Goal: Information Seeking & Learning: Compare options

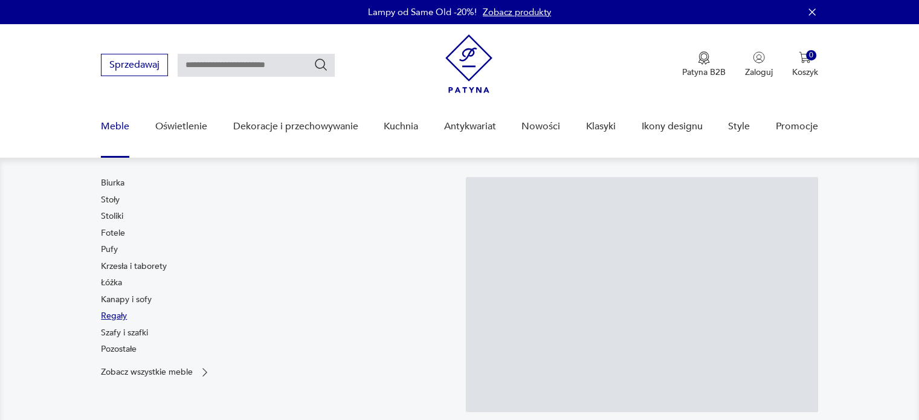
click at [120, 317] on link "Regały" at bounding box center [114, 316] width 26 height 12
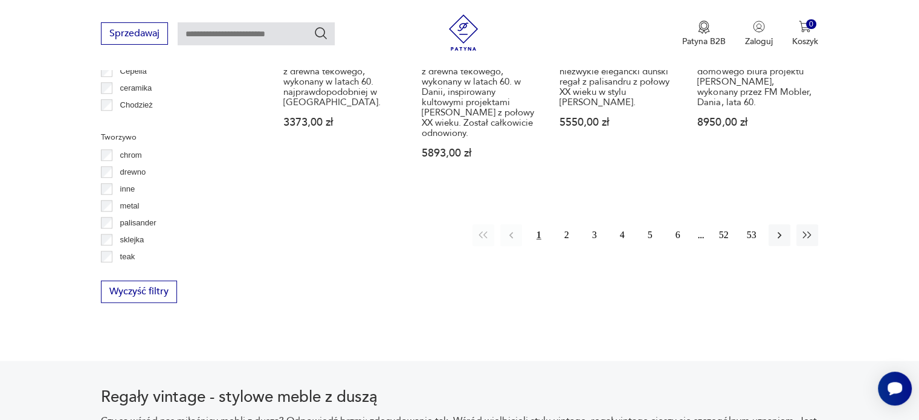
scroll to position [1394, 0]
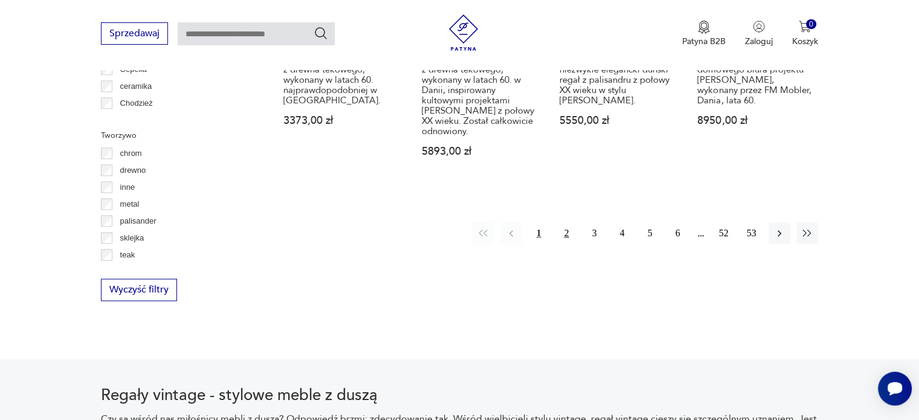
click at [559, 222] on button "2" at bounding box center [567, 233] width 22 height 22
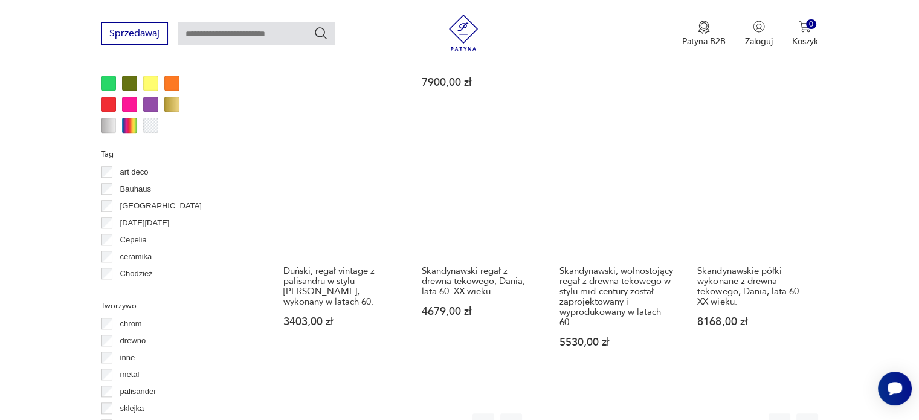
scroll to position [1231, 0]
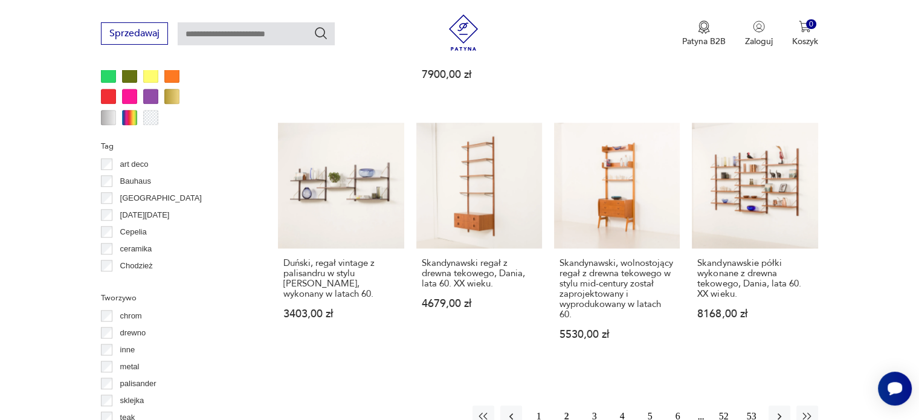
click at [597, 405] on button "3" at bounding box center [594, 416] width 22 height 22
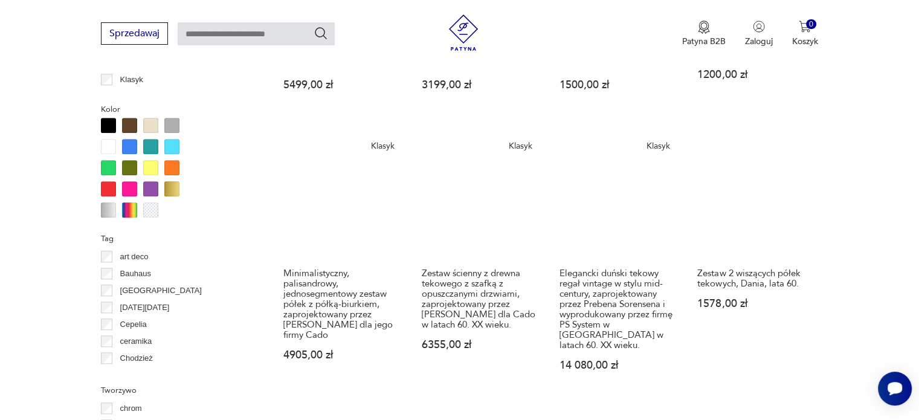
scroll to position [1198, 0]
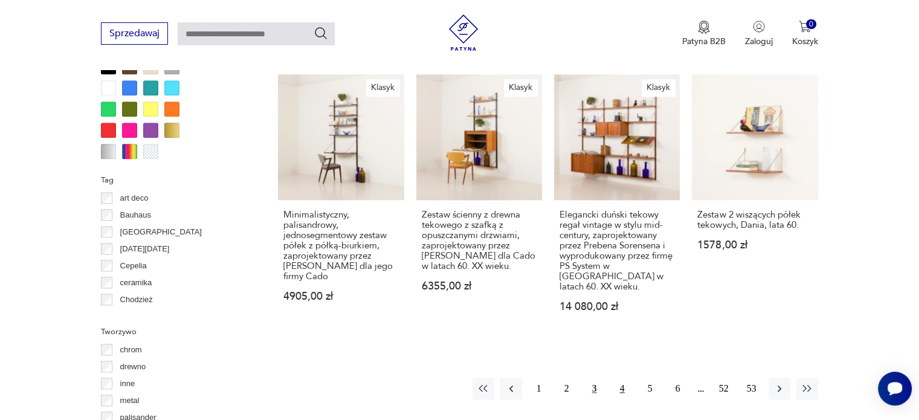
click at [615, 377] on button "4" at bounding box center [622, 388] width 22 height 22
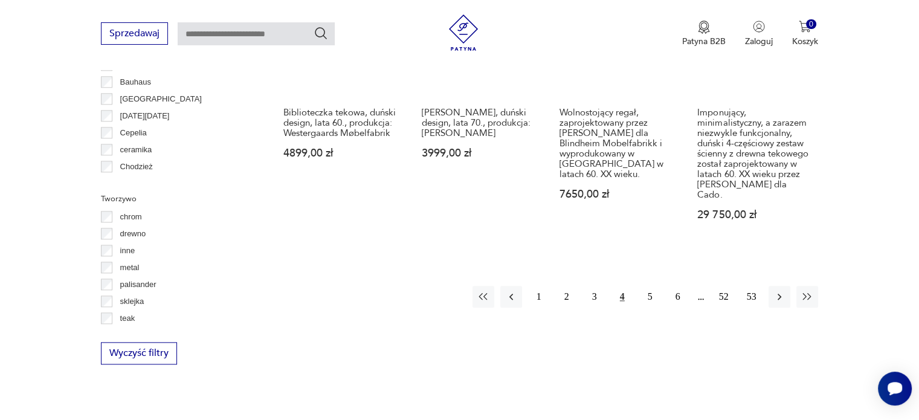
scroll to position [1331, 0]
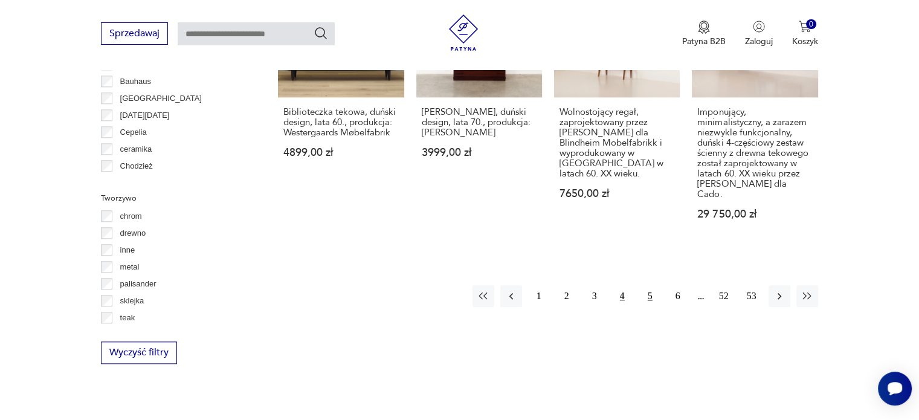
click at [651, 285] on button "5" at bounding box center [650, 296] width 22 height 22
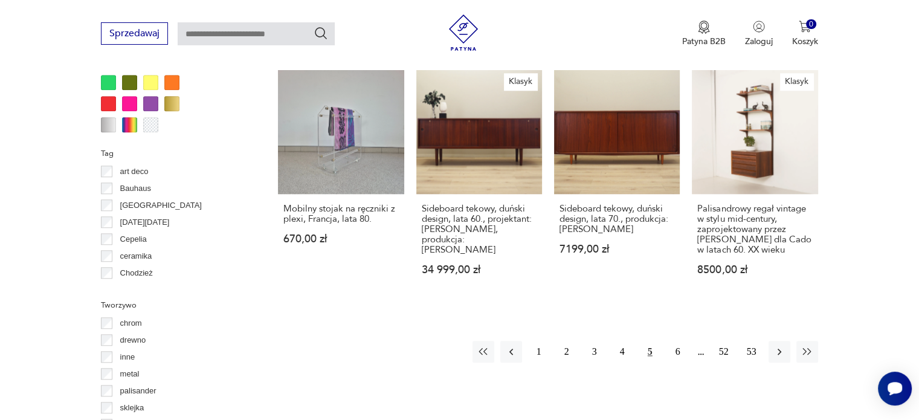
scroll to position [1225, 0]
click at [679, 341] on button "6" at bounding box center [678, 351] width 22 height 22
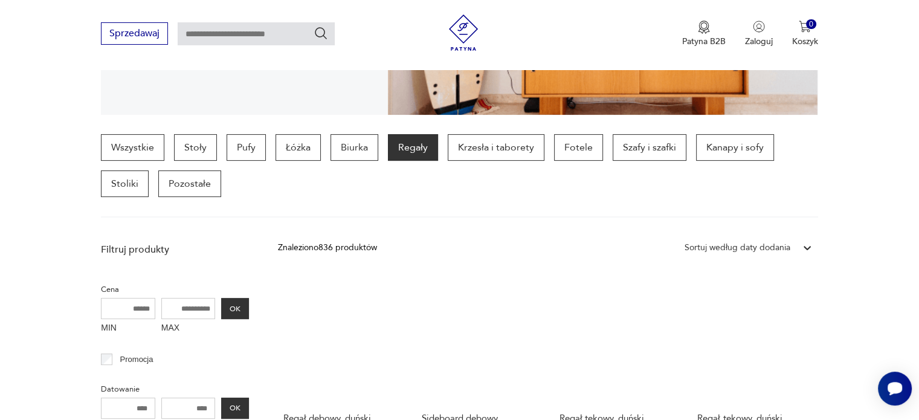
scroll to position [268, 0]
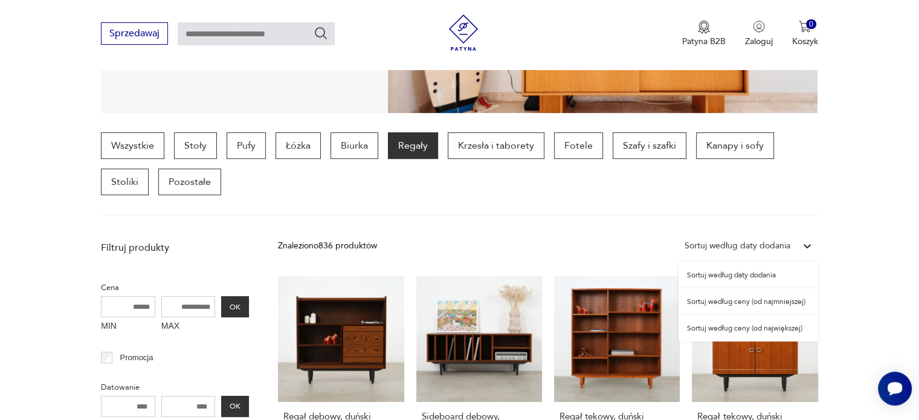
click at [762, 244] on div "Sortuj według daty dodania" at bounding box center [737, 245] width 106 height 13
click at [769, 300] on div "Sortuj według ceny (od najmniejszej)" at bounding box center [748, 301] width 140 height 27
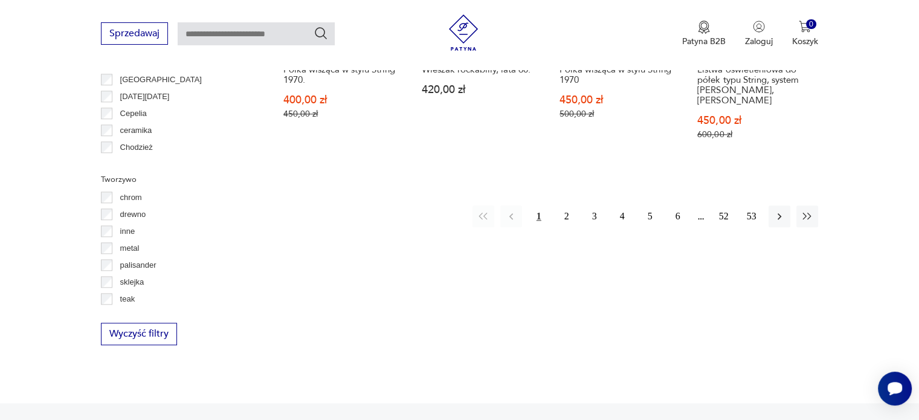
scroll to position [1350, 0]
click at [562, 205] on button "2" at bounding box center [567, 216] width 22 height 22
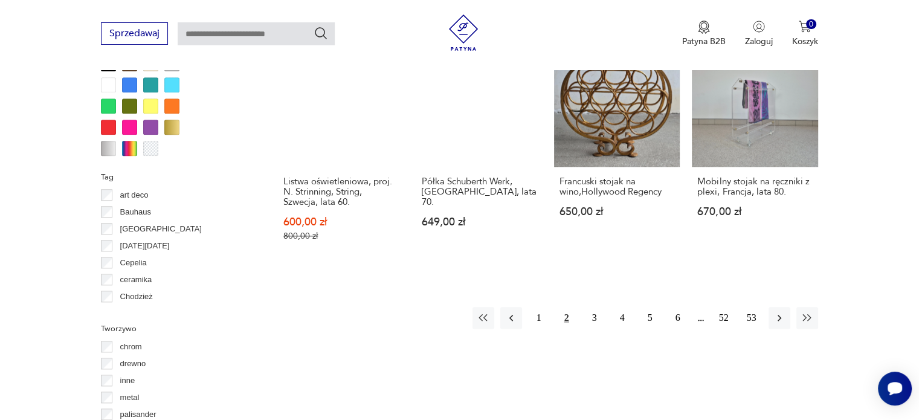
scroll to position [1202, 0]
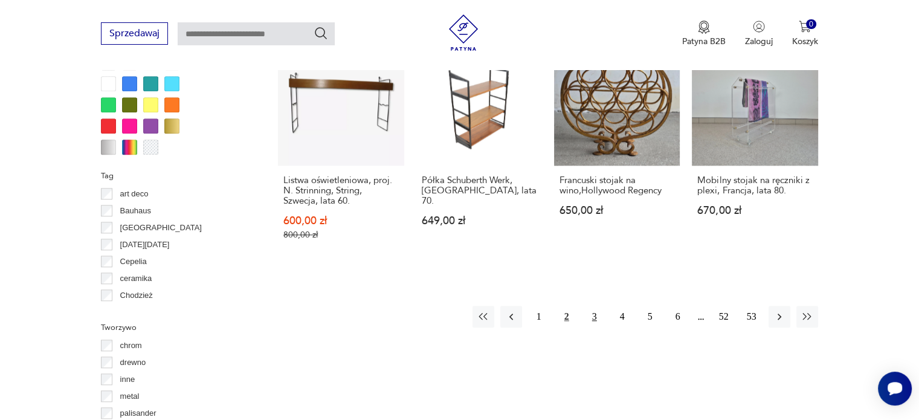
click at [597, 316] on button "3" at bounding box center [594, 317] width 22 height 22
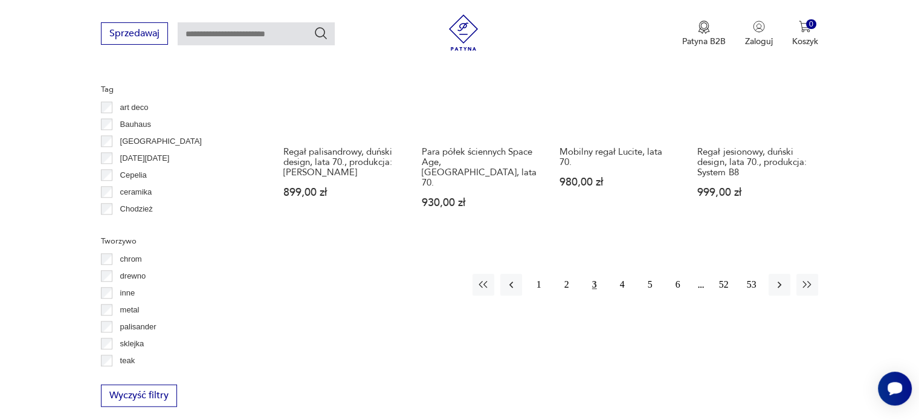
scroll to position [1291, 0]
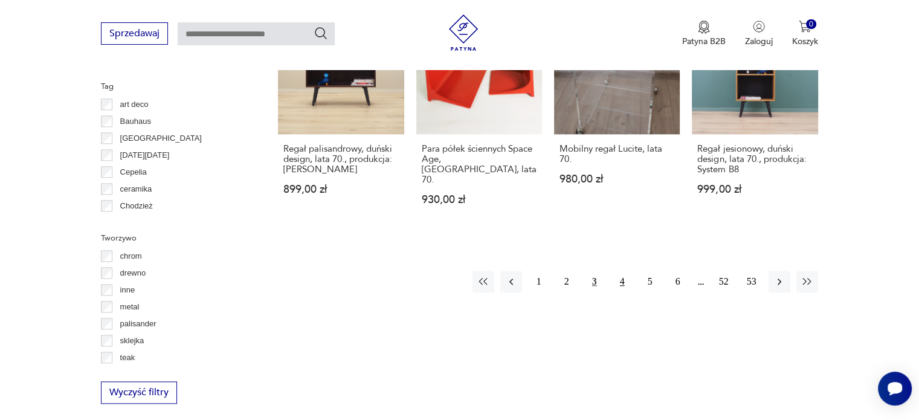
click at [621, 271] on button "4" at bounding box center [622, 282] width 22 height 22
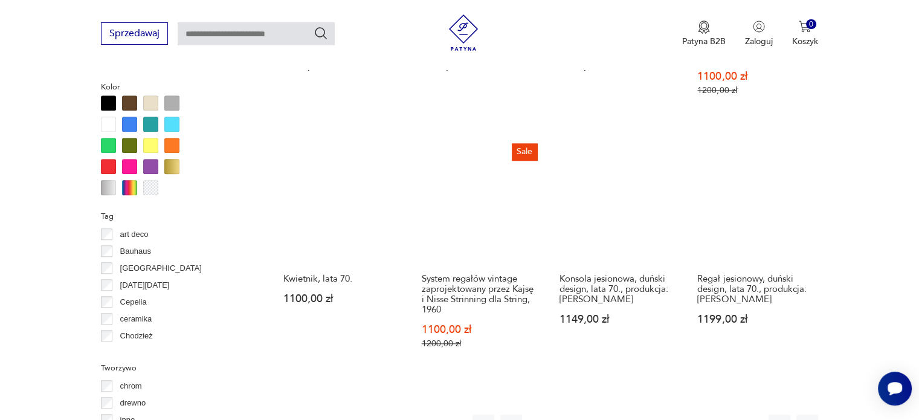
scroll to position [1215, 0]
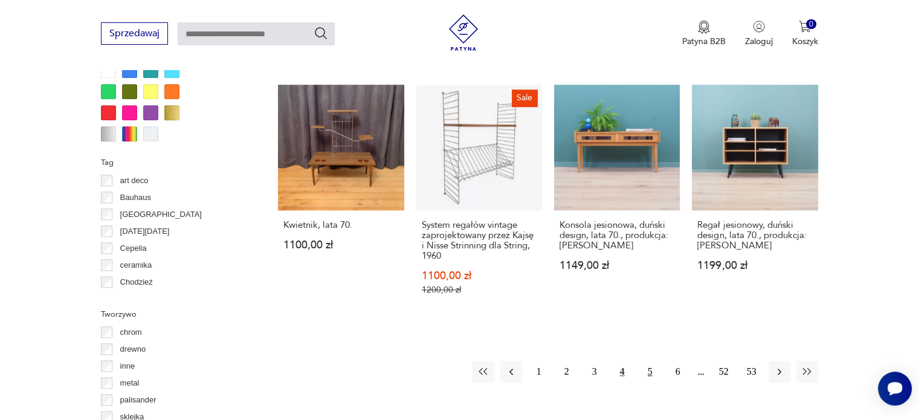
click at [650, 361] on button "5" at bounding box center [650, 372] width 22 height 22
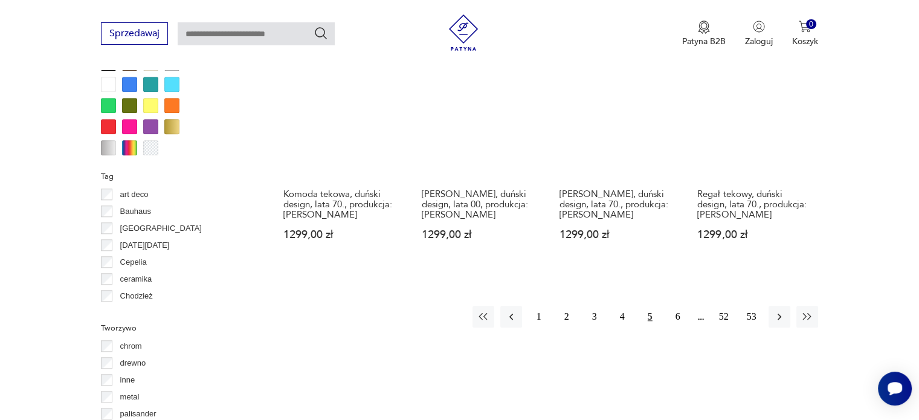
scroll to position [1202, 0]
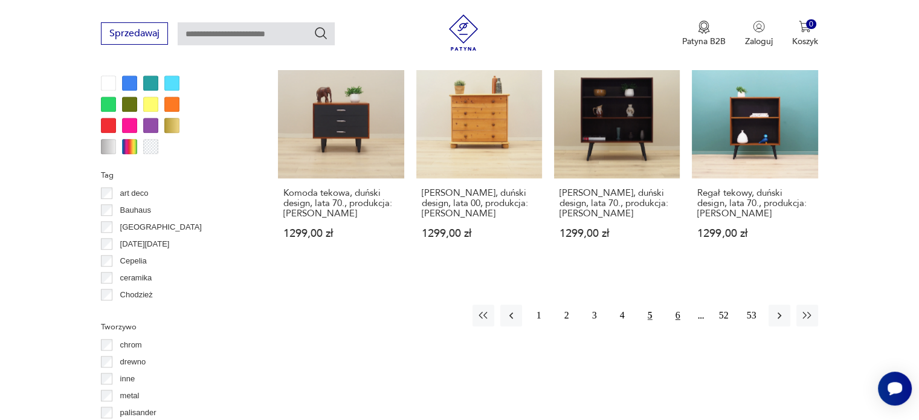
click at [672, 311] on button "6" at bounding box center [678, 315] width 22 height 22
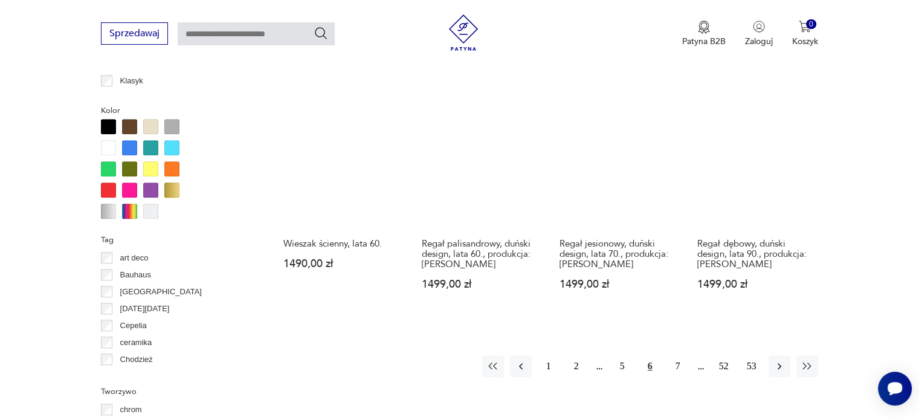
scroll to position [1139, 0]
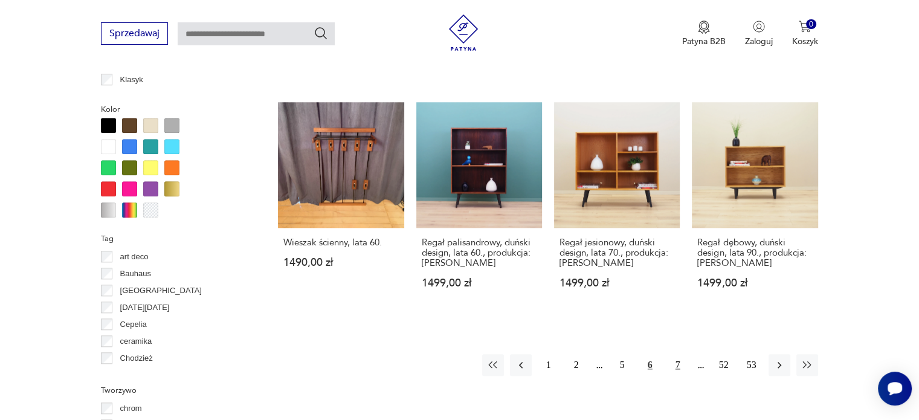
click at [676, 357] on button "7" at bounding box center [678, 365] width 22 height 22
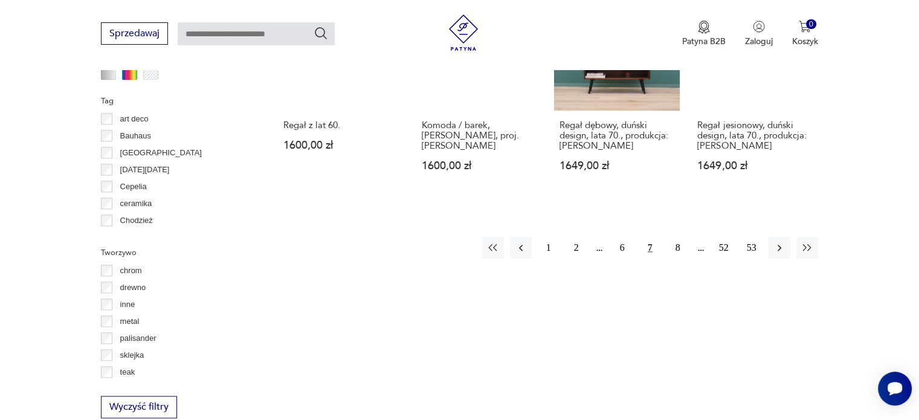
scroll to position [1278, 0]
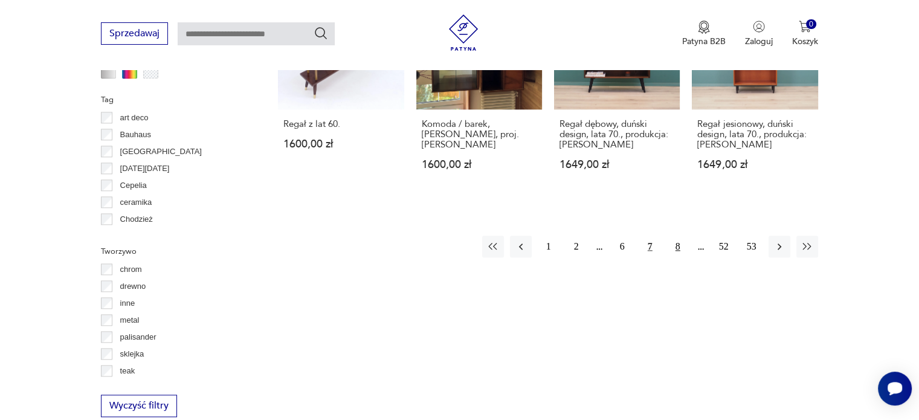
click at [673, 236] on button "8" at bounding box center [678, 247] width 22 height 22
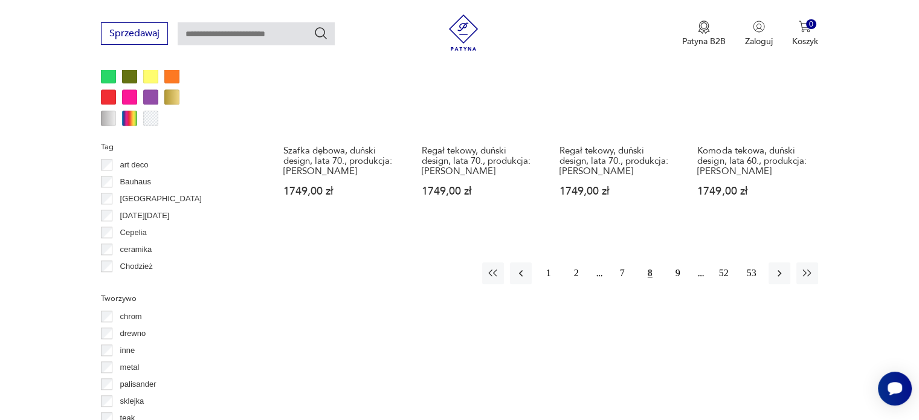
scroll to position [1236, 0]
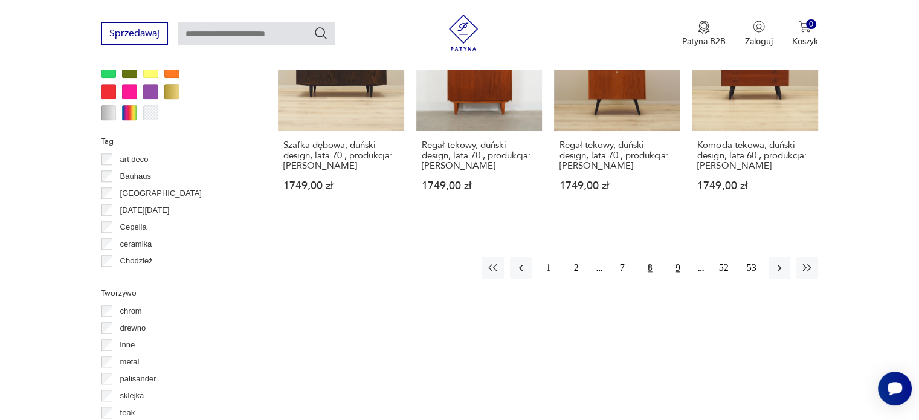
click at [675, 257] on button "9" at bounding box center [678, 268] width 22 height 22
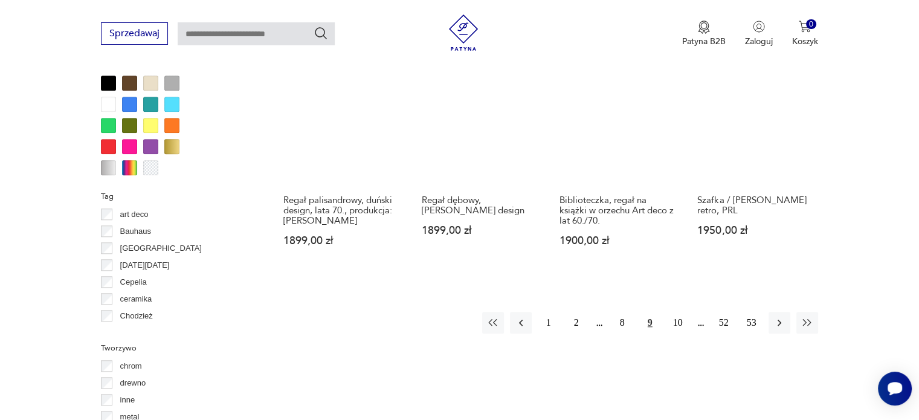
scroll to position [1182, 0]
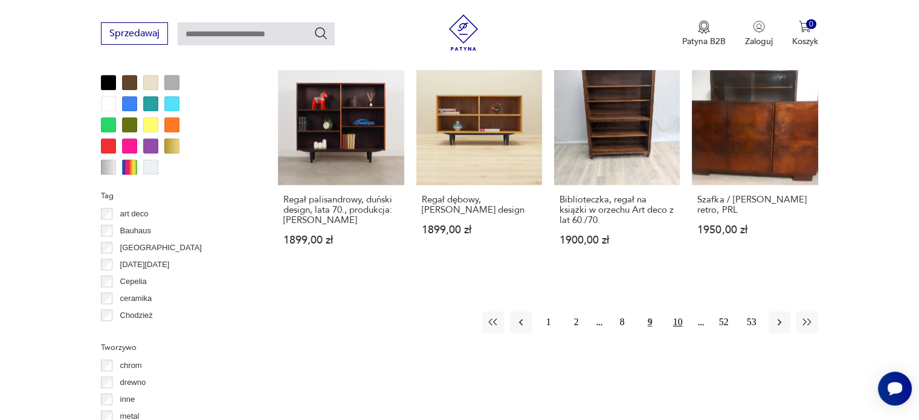
click at [680, 315] on button "10" at bounding box center [678, 322] width 22 height 22
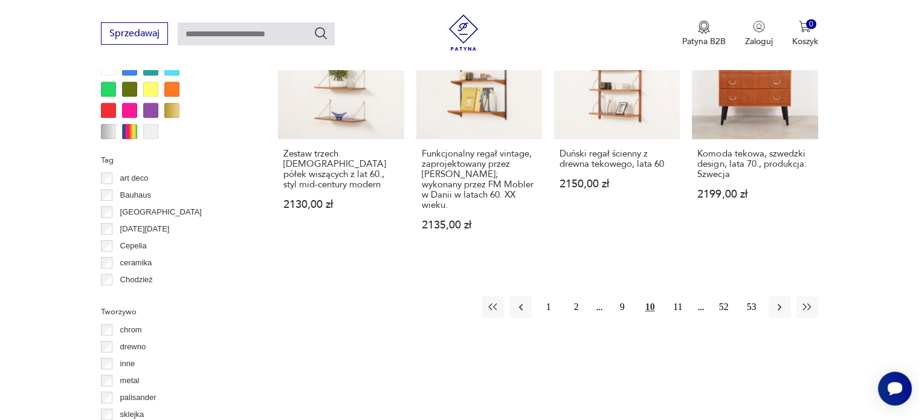
scroll to position [1228, 0]
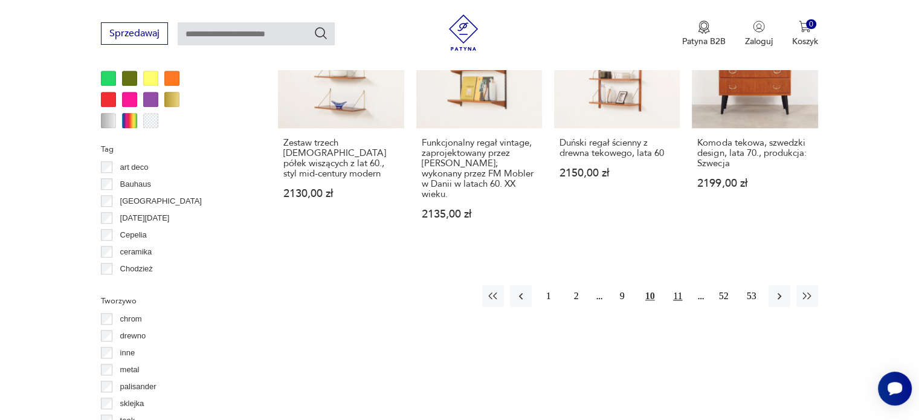
click at [681, 285] on button "11" at bounding box center [678, 296] width 22 height 22
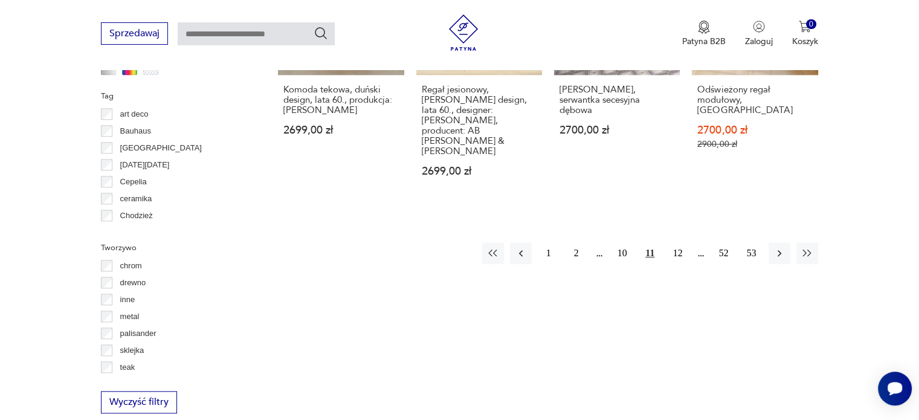
scroll to position [1282, 0]
click at [679, 242] on button "12" at bounding box center [678, 253] width 22 height 22
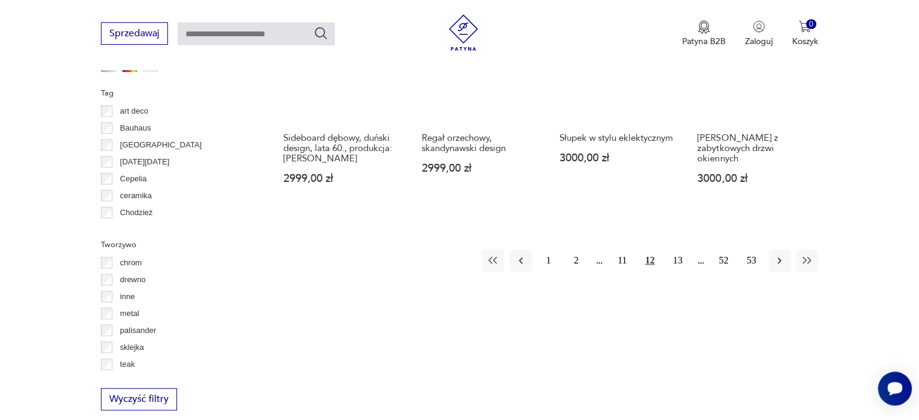
scroll to position [1287, 0]
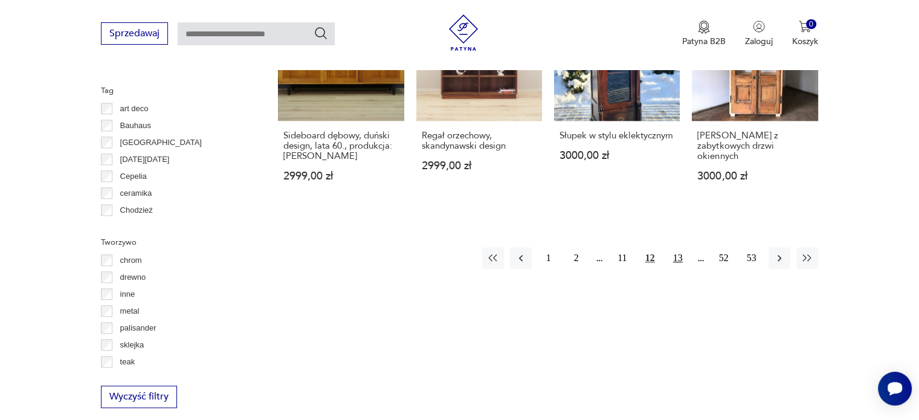
click at [678, 247] on button "13" at bounding box center [678, 258] width 22 height 22
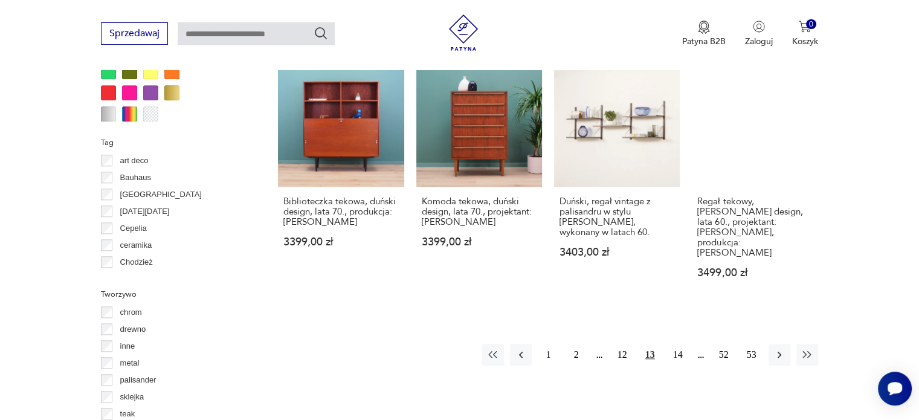
scroll to position [1237, 0]
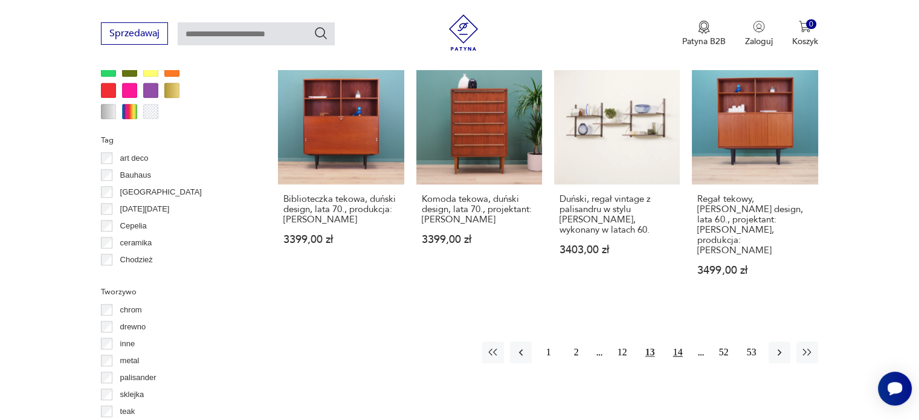
click at [681, 341] on button "14" at bounding box center [678, 352] width 22 height 22
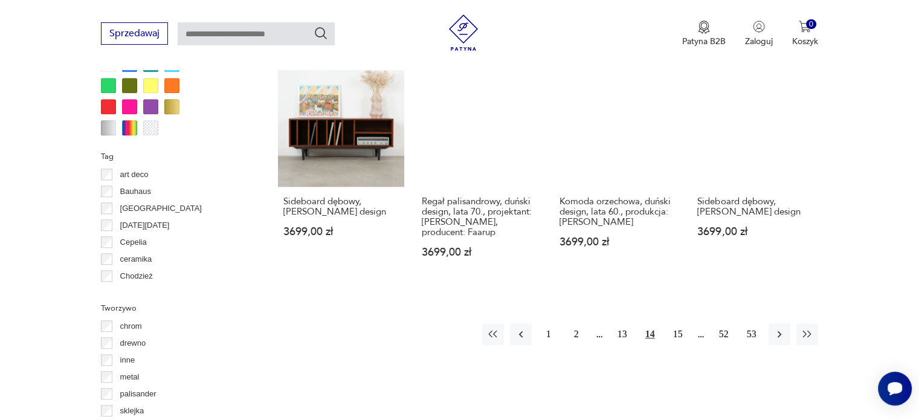
scroll to position [1232, 0]
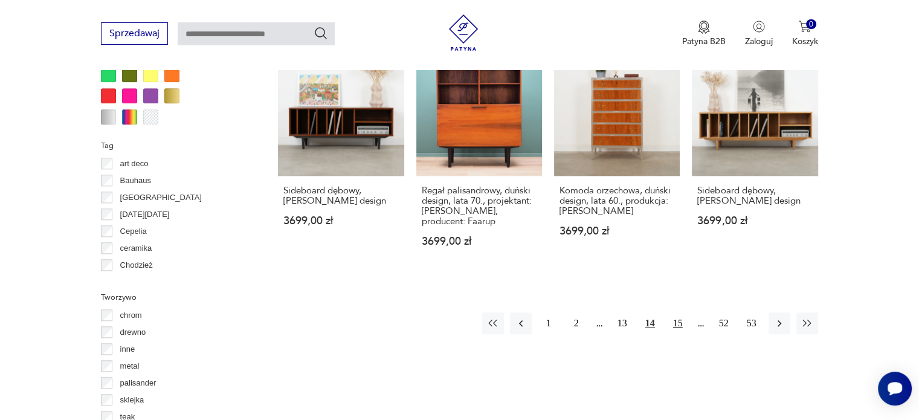
click at [679, 312] on button "15" at bounding box center [678, 323] width 22 height 22
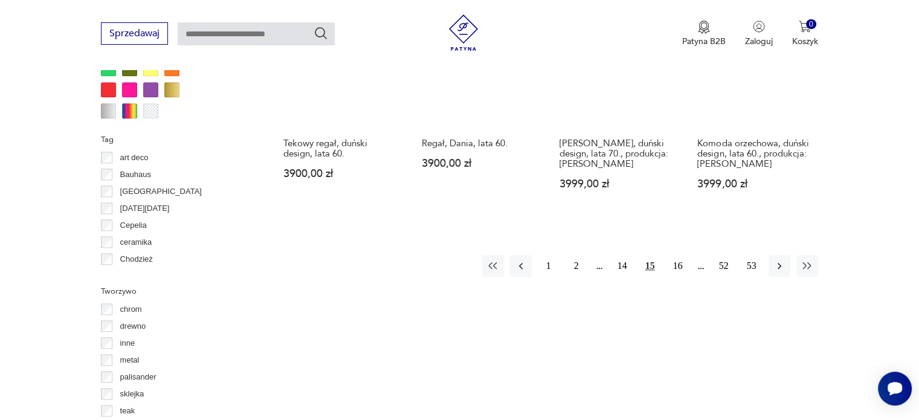
scroll to position [1242, 0]
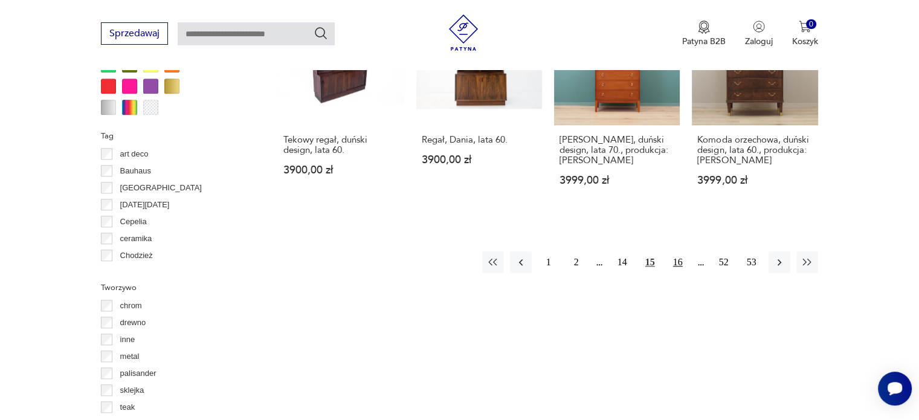
click at [681, 251] on button "16" at bounding box center [678, 262] width 22 height 22
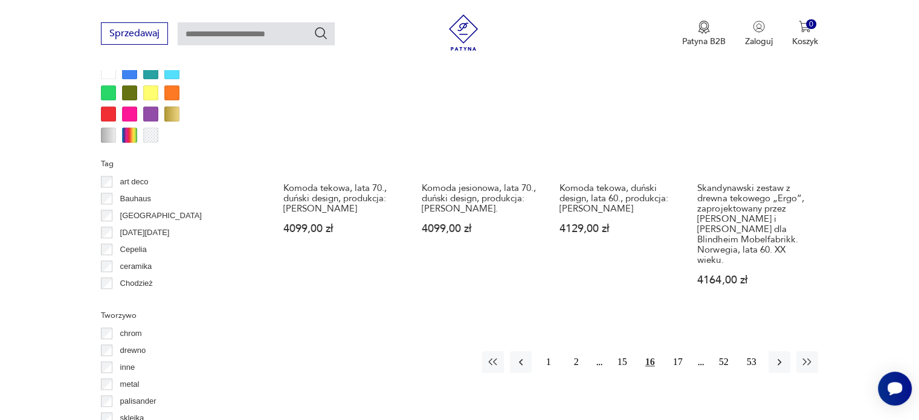
scroll to position [1229, 0]
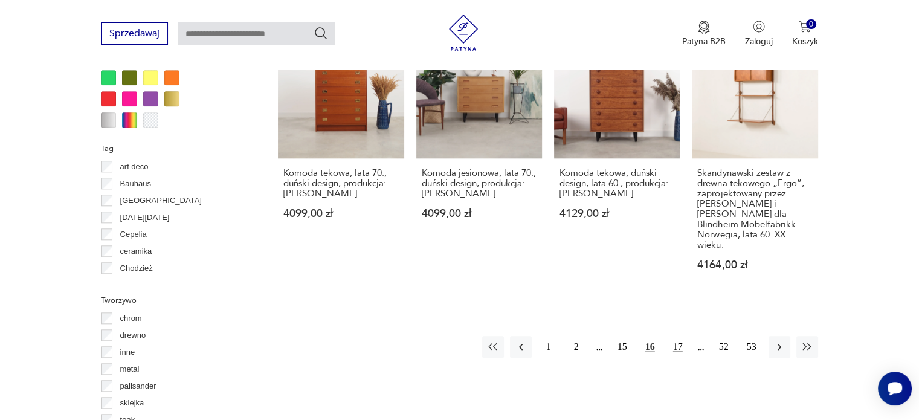
click at [681, 341] on button "17" at bounding box center [678, 347] width 22 height 22
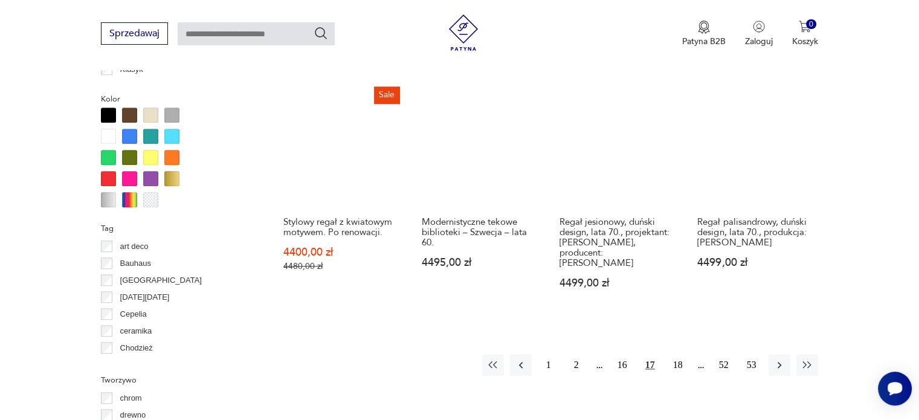
scroll to position [1150, 0]
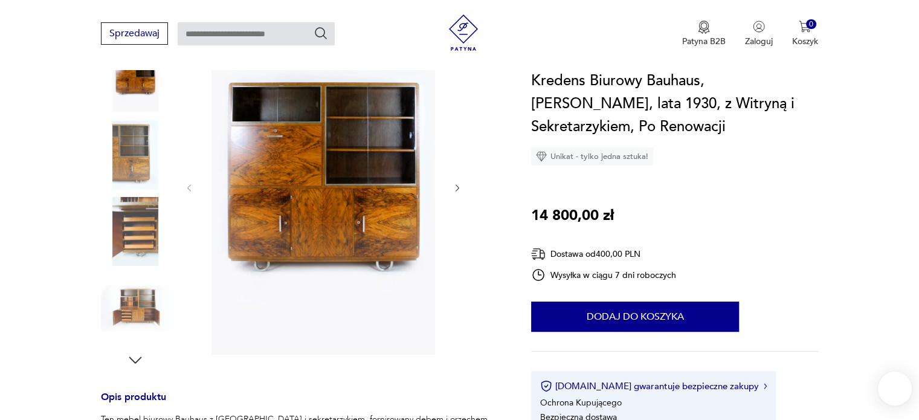
scroll to position [181, 0]
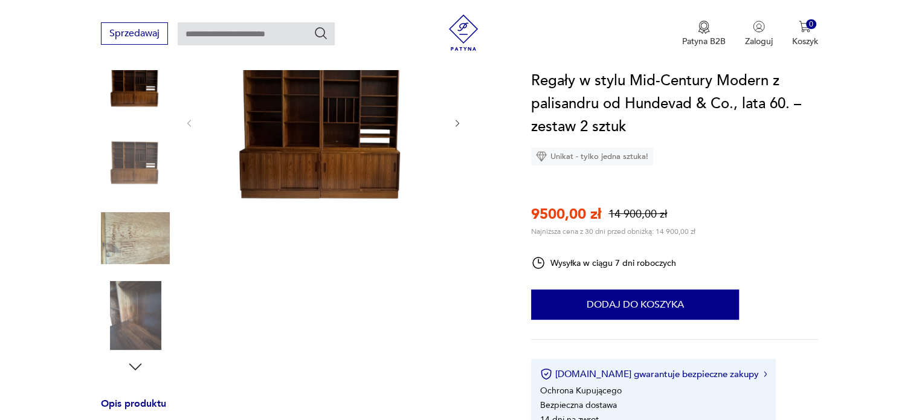
click at [454, 120] on icon "button" at bounding box center [457, 123] width 10 height 10
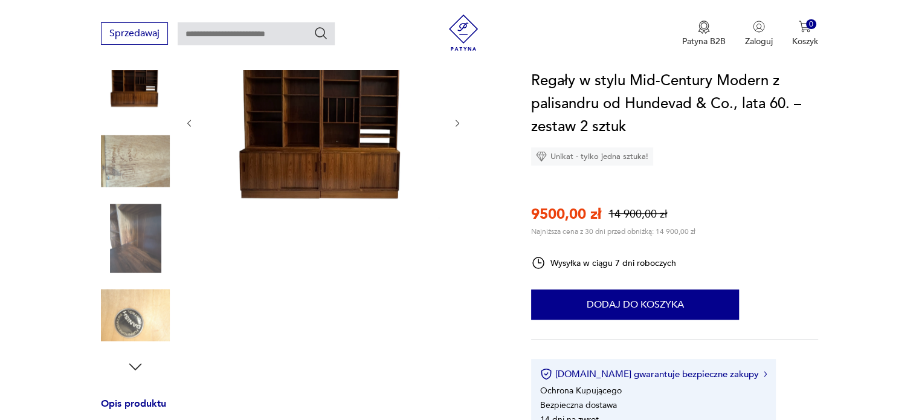
click at [454, 120] on icon "button" at bounding box center [457, 123] width 10 height 10
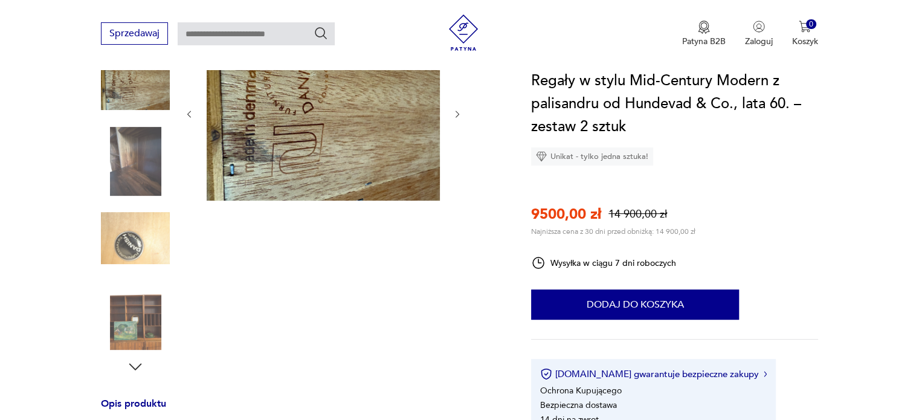
click at [454, 120] on div at bounding box center [323, 114] width 278 height 178
click at [147, 304] on img at bounding box center [135, 315] width 69 height 69
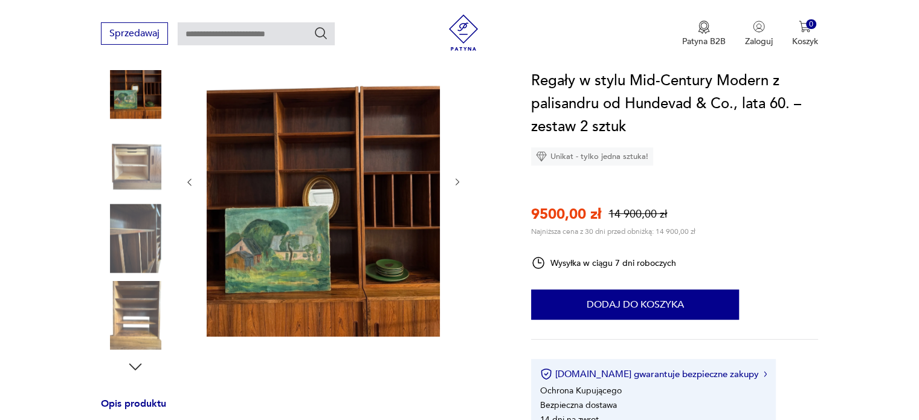
click at [132, 335] on img at bounding box center [135, 315] width 69 height 69
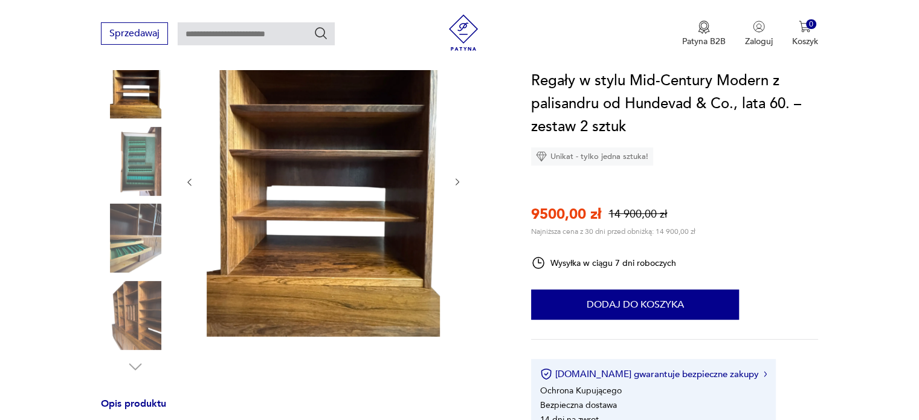
click at [133, 321] on img at bounding box center [135, 315] width 69 height 69
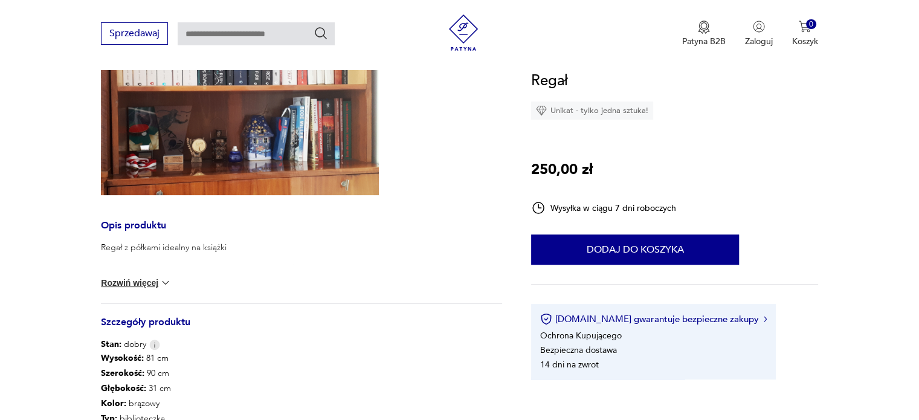
scroll to position [294, 0]
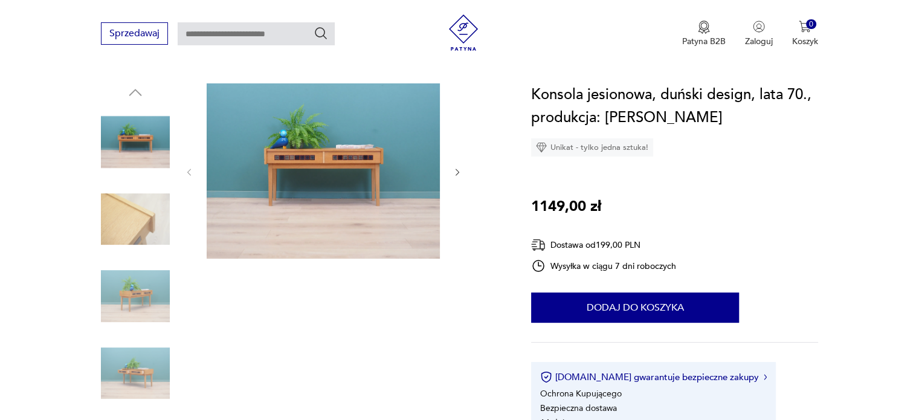
scroll to position [116, 0]
click at [457, 168] on icon "button" at bounding box center [457, 172] width 10 height 10
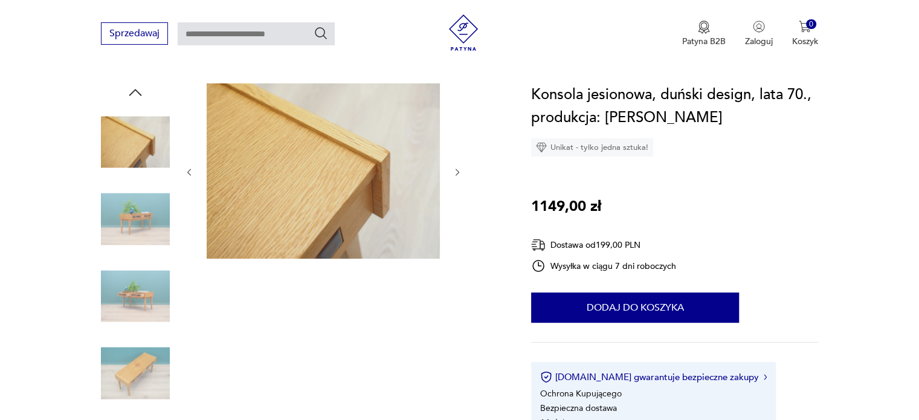
click at [457, 168] on icon "button" at bounding box center [457, 172] width 10 height 10
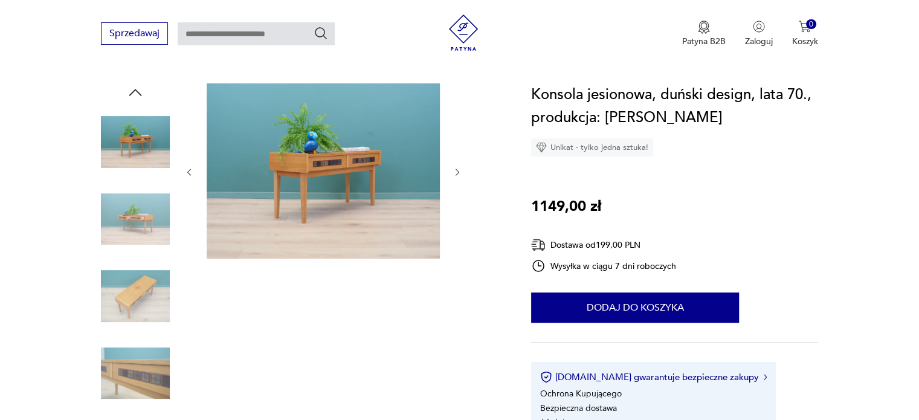
click at [457, 168] on icon "button" at bounding box center [457, 172] width 10 height 10
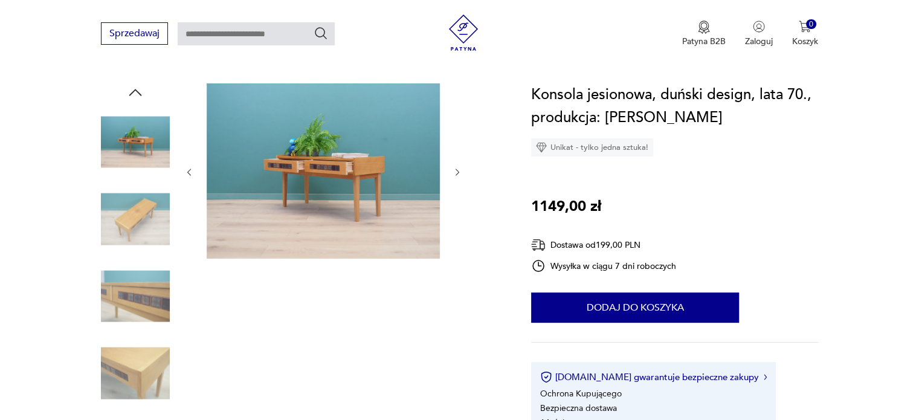
click at [457, 168] on icon "button" at bounding box center [457, 172] width 10 height 10
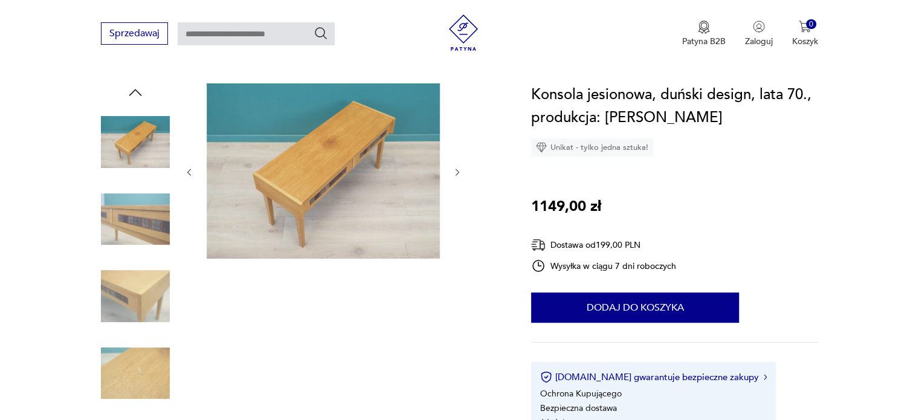
click at [457, 168] on icon "button" at bounding box center [457, 172] width 10 height 10
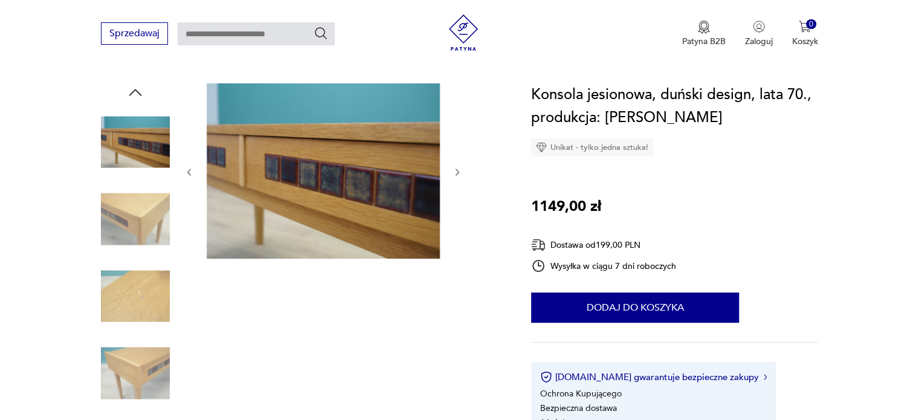
scroll to position [0, 0]
click at [457, 168] on icon "button" at bounding box center [457, 172] width 10 height 10
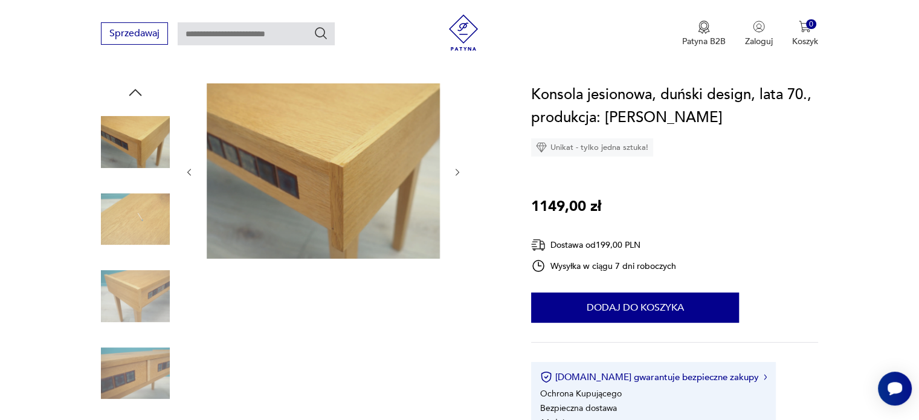
click at [457, 168] on icon "button" at bounding box center [457, 172] width 10 height 10
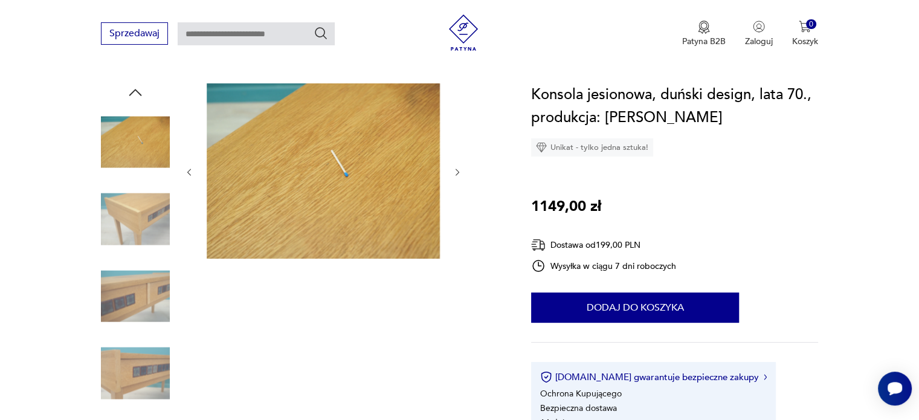
click at [457, 168] on icon "button" at bounding box center [457, 172] width 10 height 10
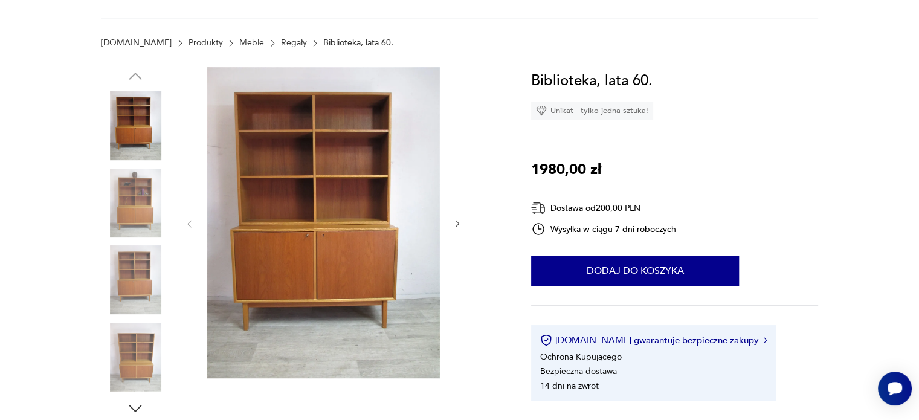
scroll to position [142, 0]
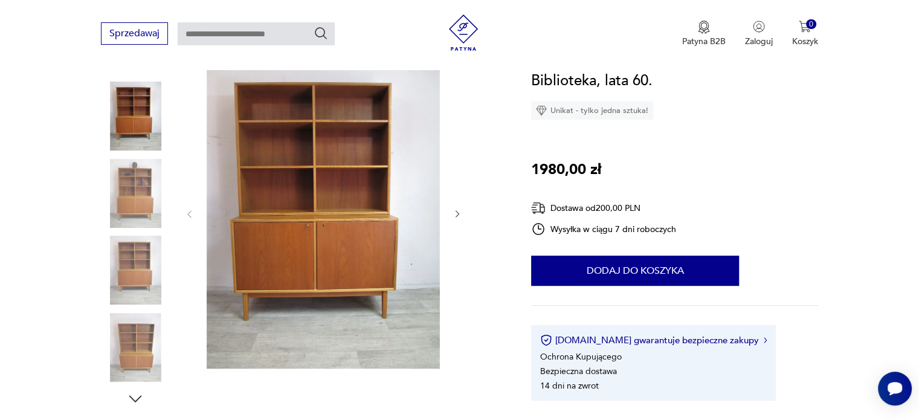
click at [459, 214] on icon "button" at bounding box center [457, 214] width 10 height 10
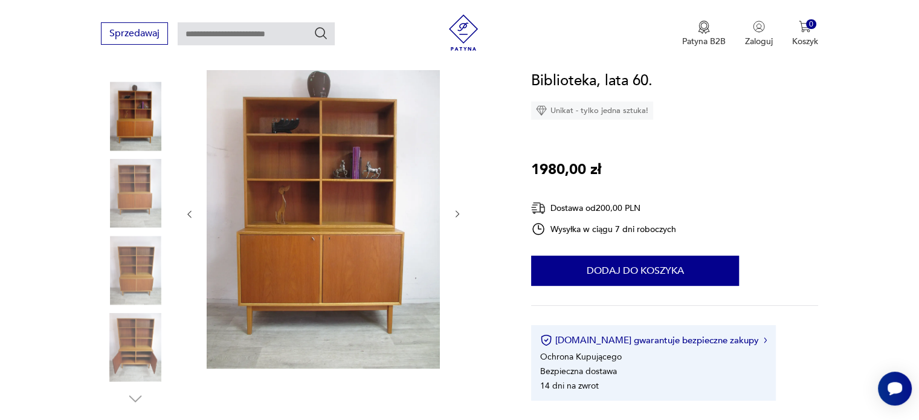
click at [459, 214] on icon "button" at bounding box center [457, 214] width 10 height 10
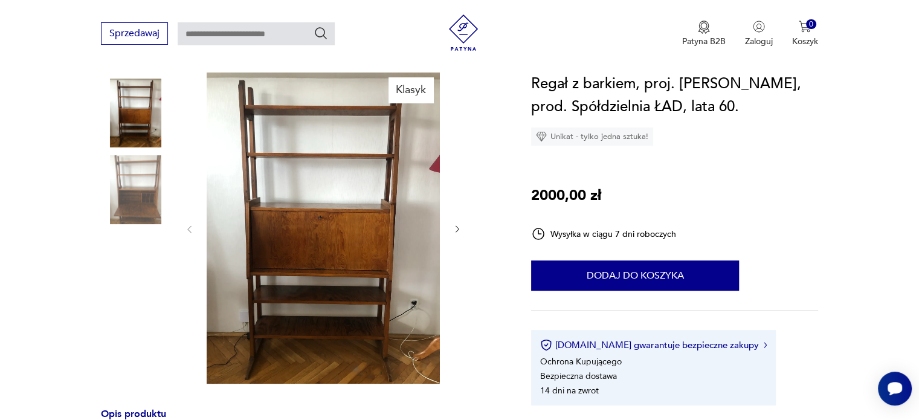
click at [461, 225] on icon "button" at bounding box center [457, 229] width 10 height 10
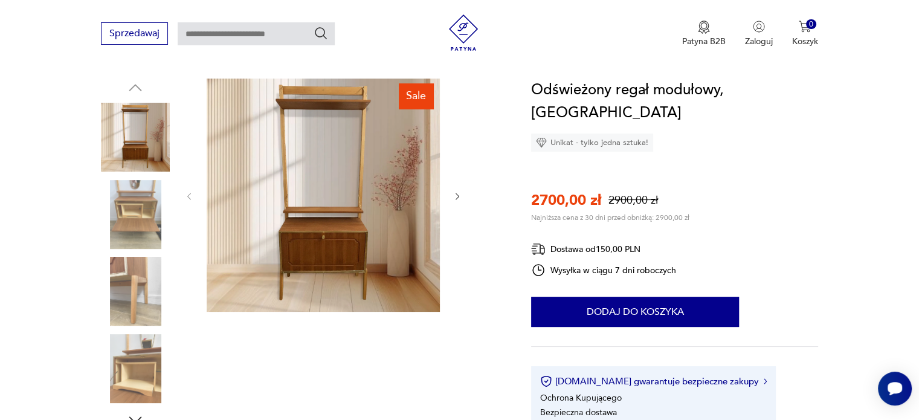
click at [459, 195] on icon "button" at bounding box center [457, 196] width 10 height 10
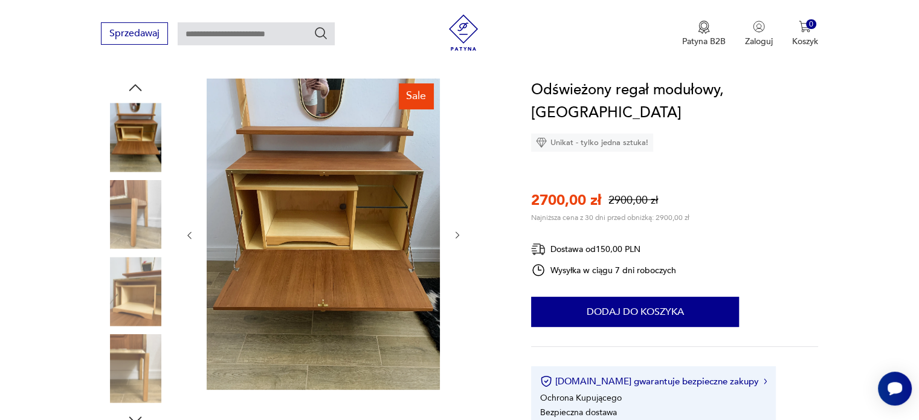
click at [459, 195] on div at bounding box center [323, 235] width 278 height 313
click at [461, 225] on div at bounding box center [323, 235] width 278 height 313
click at [461, 226] on div at bounding box center [323, 235] width 278 height 313
click at [457, 230] on icon "button" at bounding box center [457, 235] width 10 height 10
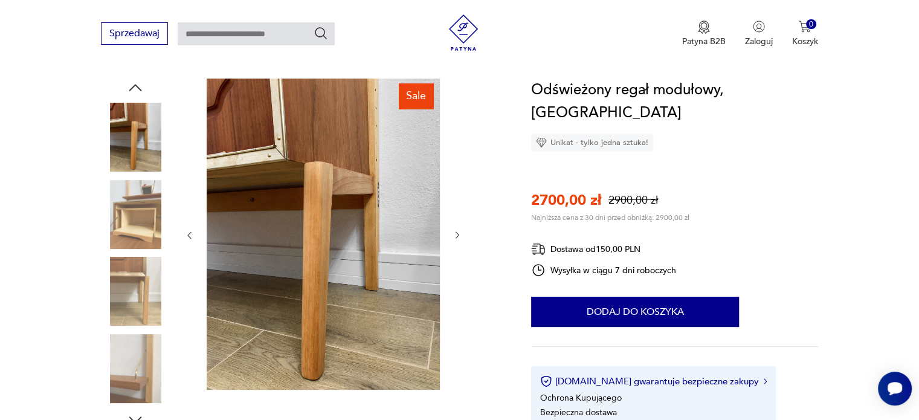
click at [457, 230] on icon "button" at bounding box center [457, 235] width 10 height 10
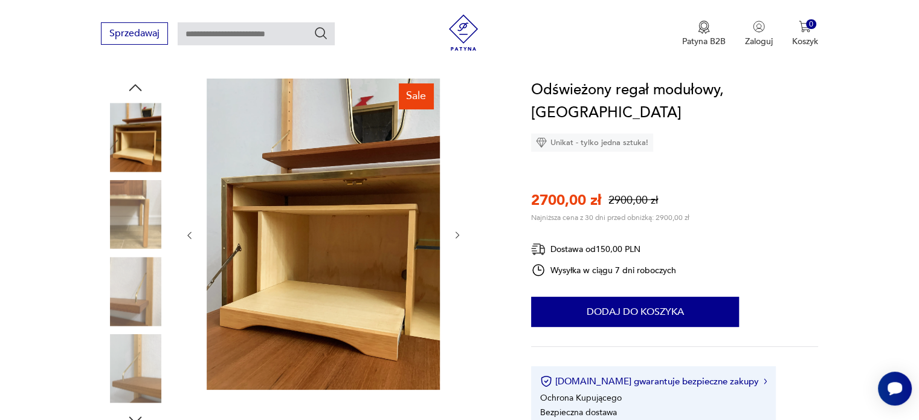
click at [457, 230] on icon "button" at bounding box center [457, 235] width 10 height 10
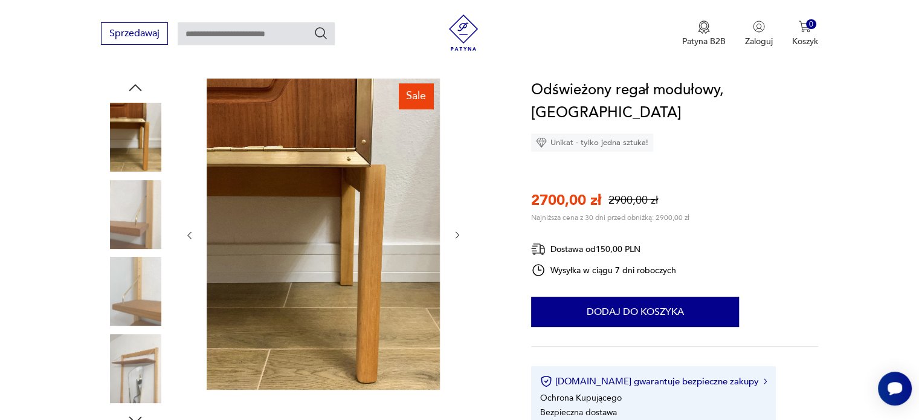
click at [457, 230] on icon "button" at bounding box center [457, 235] width 10 height 10
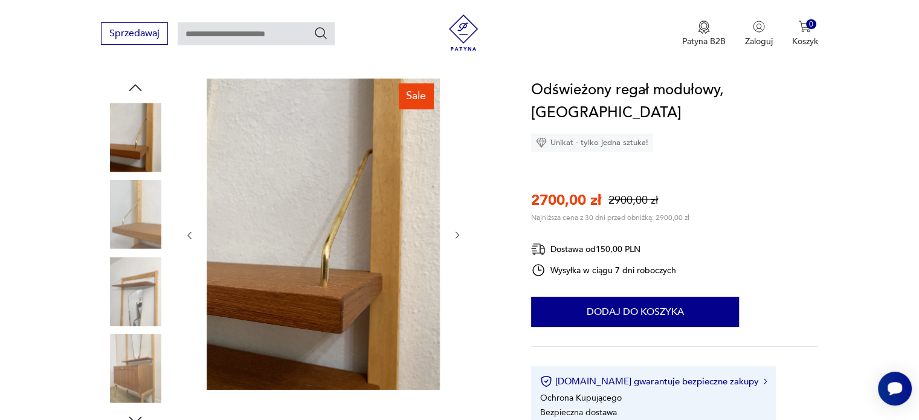
click at [457, 230] on icon "button" at bounding box center [457, 235] width 10 height 10
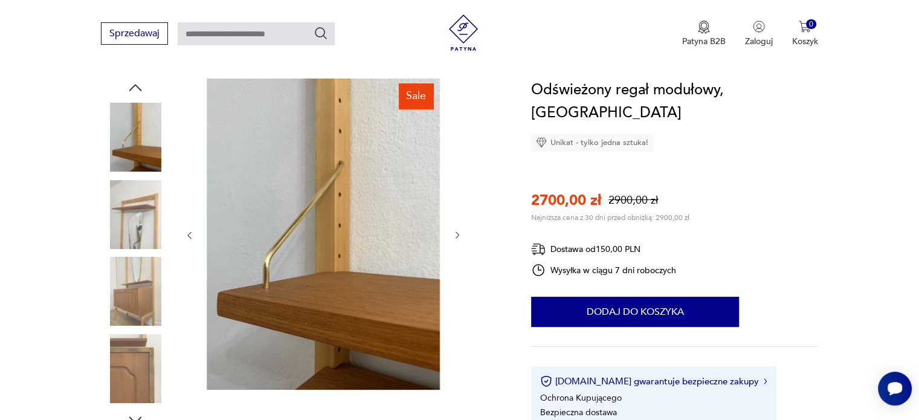
click at [457, 230] on icon "button" at bounding box center [457, 235] width 10 height 10
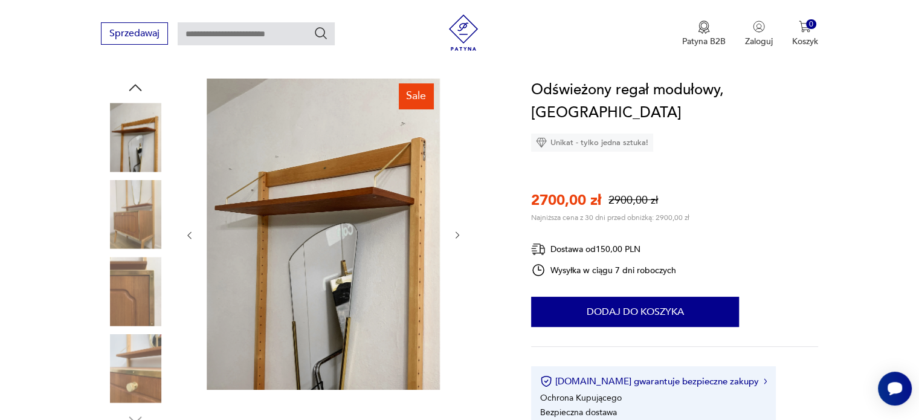
click at [457, 230] on icon "button" at bounding box center [457, 235] width 10 height 10
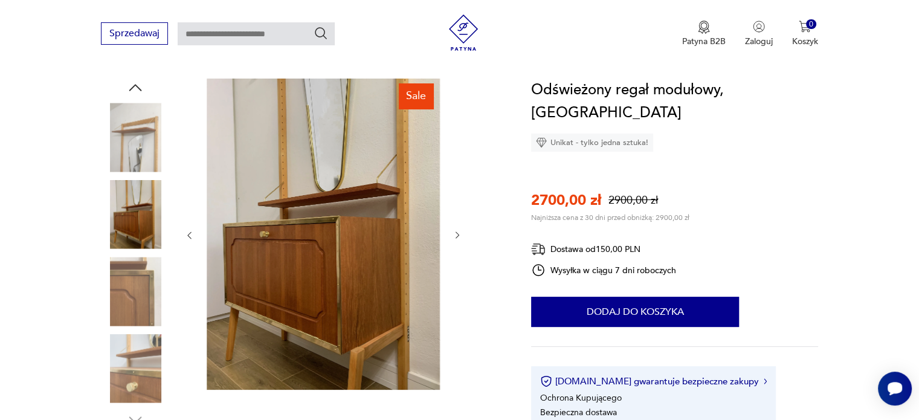
click at [457, 230] on icon "button" at bounding box center [457, 235] width 10 height 10
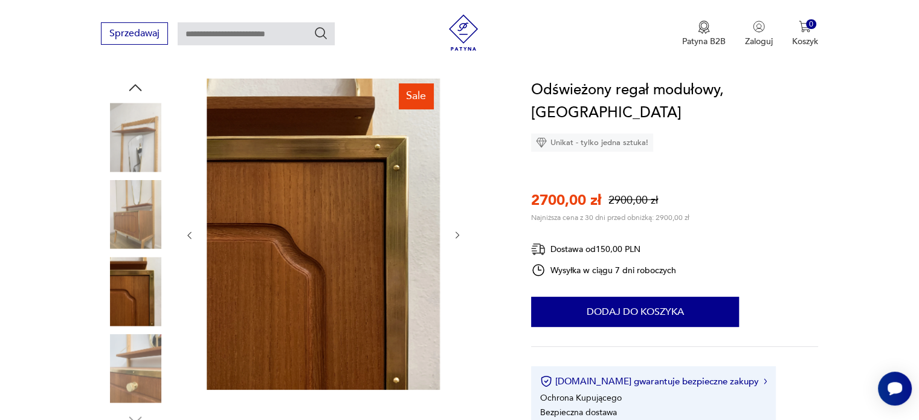
click at [457, 230] on icon "button" at bounding box center [457, 235] width 10 height 10
